Goal: Browse casually

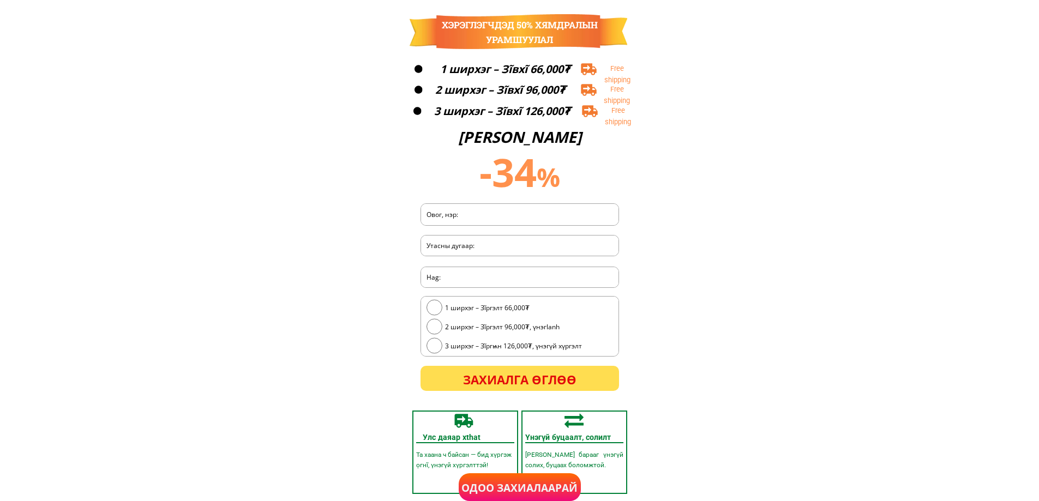
scroll to position [3138, 0]
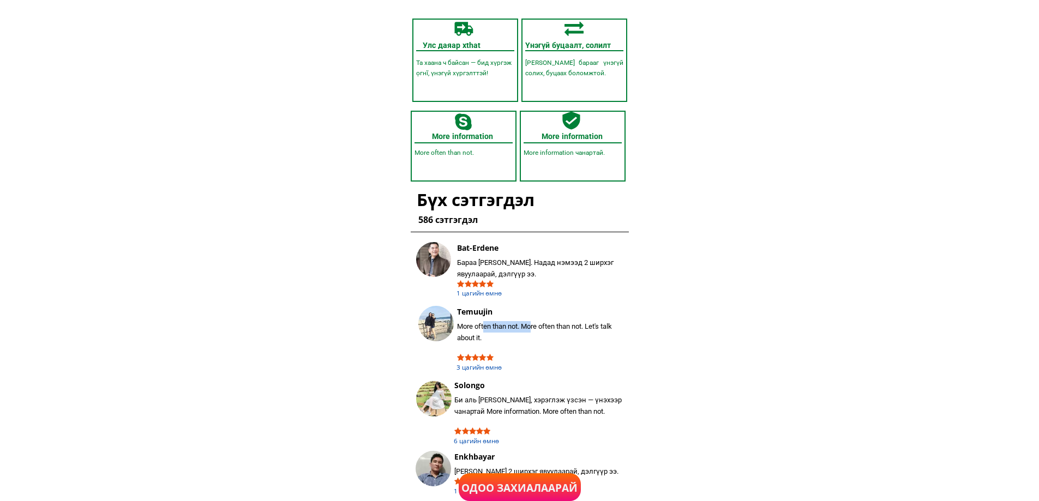
drag, startPoint x: 498, startPoint y: 325, endPoint x: 552, endPoint y: 322, distance: 54.6
click at [551, 322] on font "More often than not. More often than not. Let's talk about it." at bounding box center [534, 332] width 155 height 20
drag, startPoint x: 905, startPoint y: 246, endPoint x: 762, endPoint y: 449, distance: 247.9
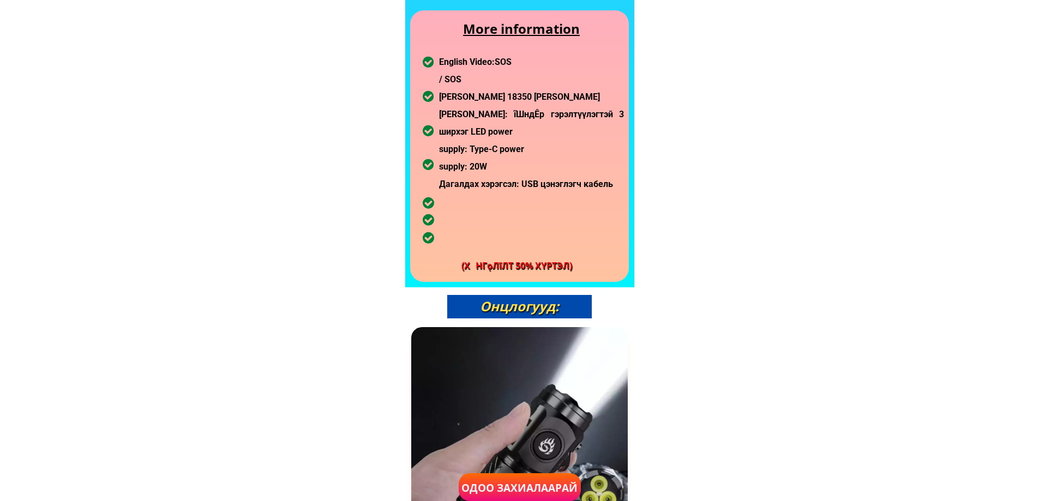
scroll to position [0, 0]
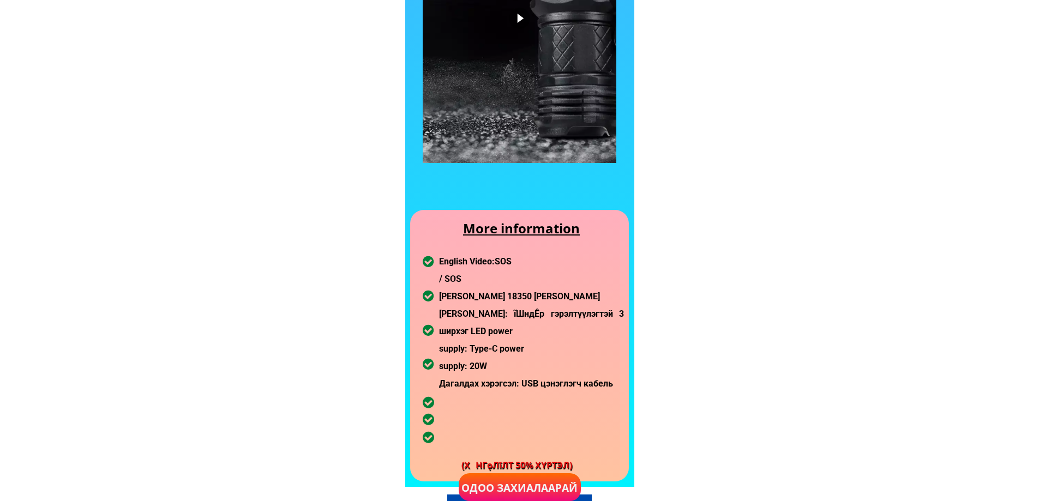
scroll to position [3138, 0]
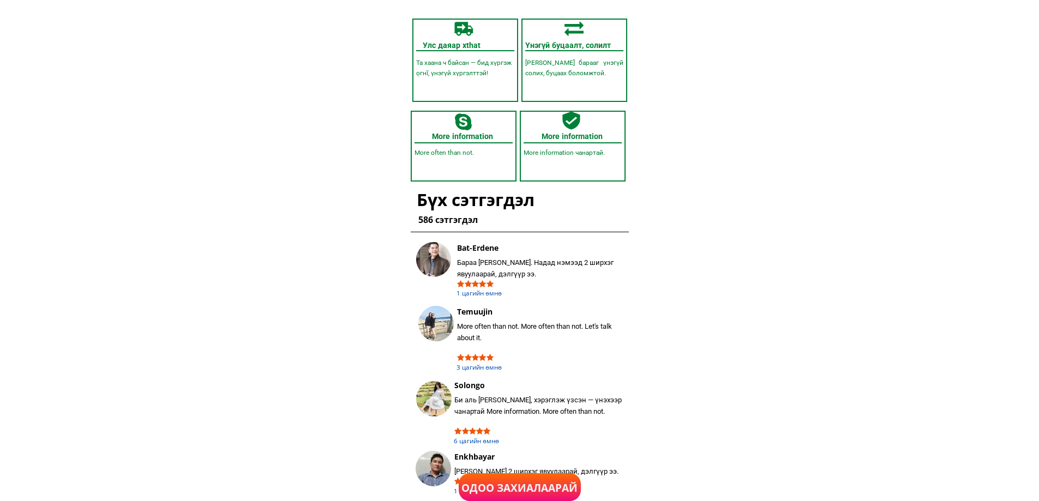
drag, startPoint x: 490, startPoint y: 317, endPoint x: 636, endPoint y: 357, distance: 150.9
click at [623, 353] on div "Temuujin More often than not. More often than not. Let's talk about it. 3 цагий…" at bounding box center [540, 339] width 168 height 67
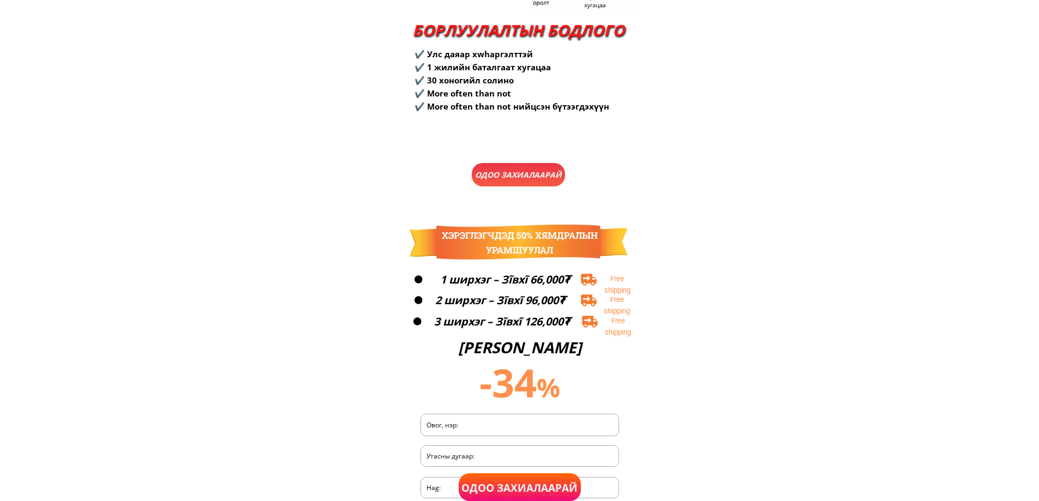
scroll to position [2483, 0]
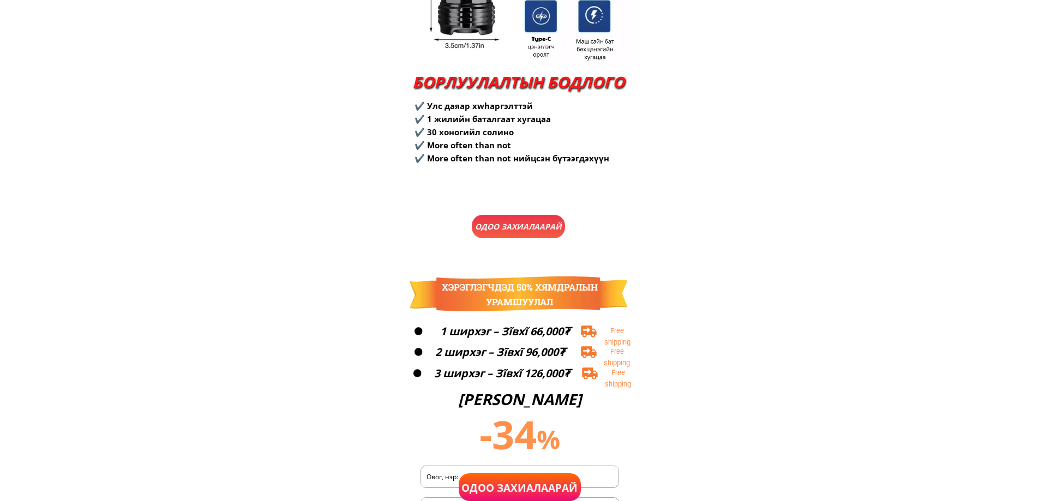
drag, startPoint x: 753, startPoint y: 187, endPoint x: 756, endPoint y: 182, distance: 5.9
